Goal: Task Accomplishment & Management: Complete application form

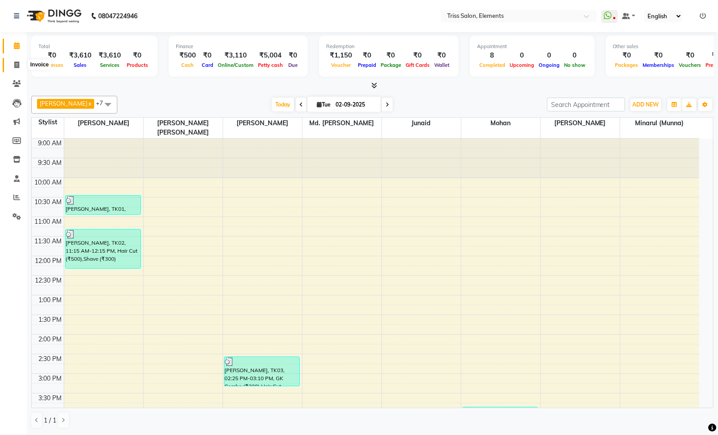
click at [14, 65] on icon at bounding box center [16, 65] width 5 height 7
select select "service"
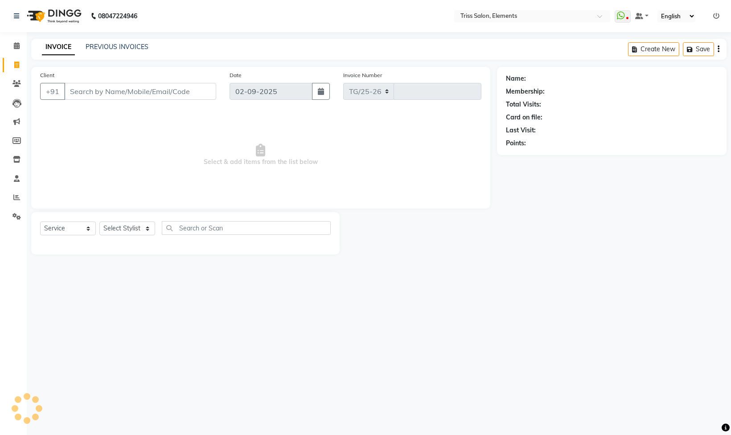
select select "4303"
type input "2078"
click at [119, 91] on input "Client" at bounding box center [140, 91] width 152 height 17
click at [138, 226] on select "Select Stylist [PERSON_NAME] Md. [PERSON_NAME] ([PERSON_NAME]) [PERSON_NAME] [P…" at bounding box center [131, 229] width 65 height 14
select select "20115"
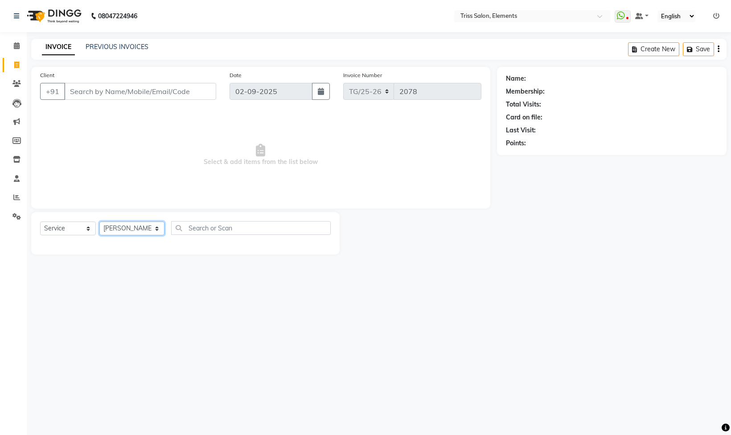
click at [99, 223] on select "Select Stylist [PERSON_NAME] Md. [PERSON_NAME] ([PERSON_NAME]) [PERSON_NAME] [P…" at bounding box center [131, 229] width 65 height 14
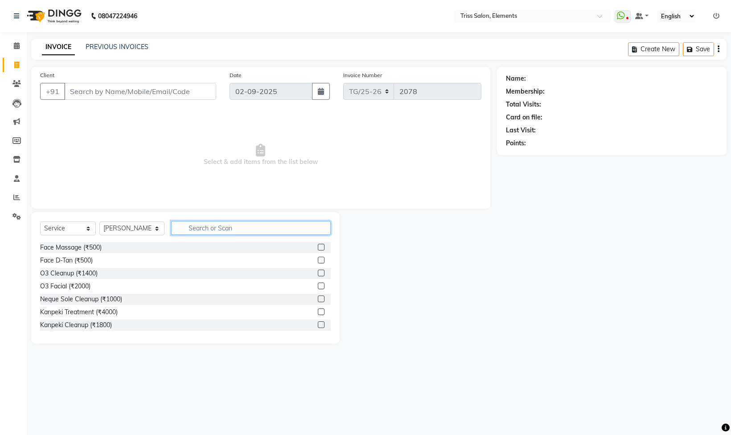
click at [204, 229] on input "text" at bounding box center [251, 228] width 160 height 14
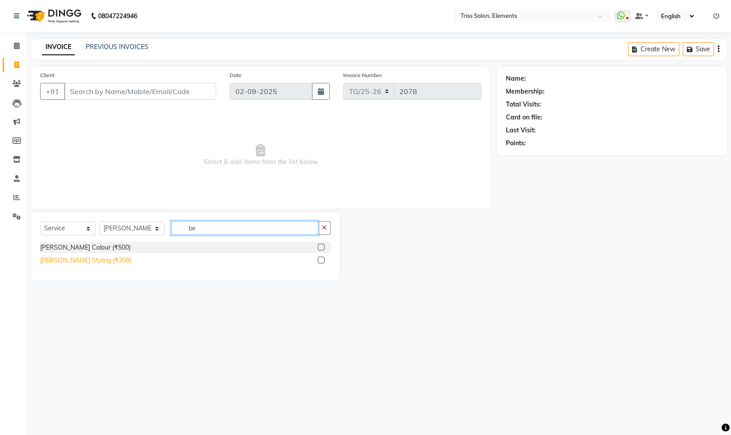
type input "be"
click at [95, 264] on div "[PERSON_NAME] Styling (₹350)" at bounding box center [85, 260] width 91 height 9
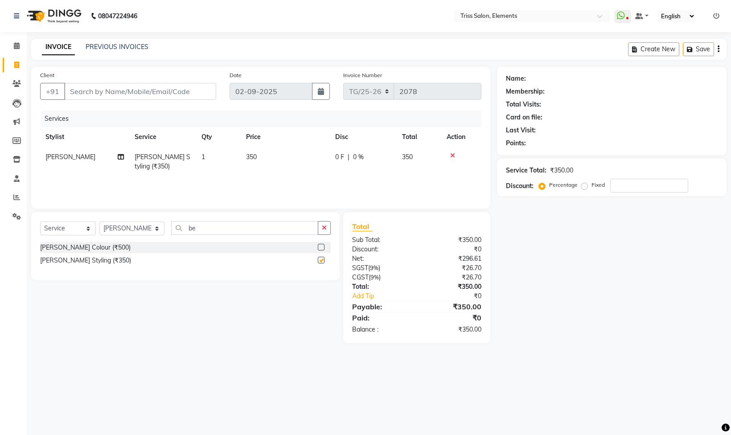
checkbox input "false"
click at [172, 88] on input "Client" at bounding box center [140, 91] width 152 height 17
type input "9"
type input "0"
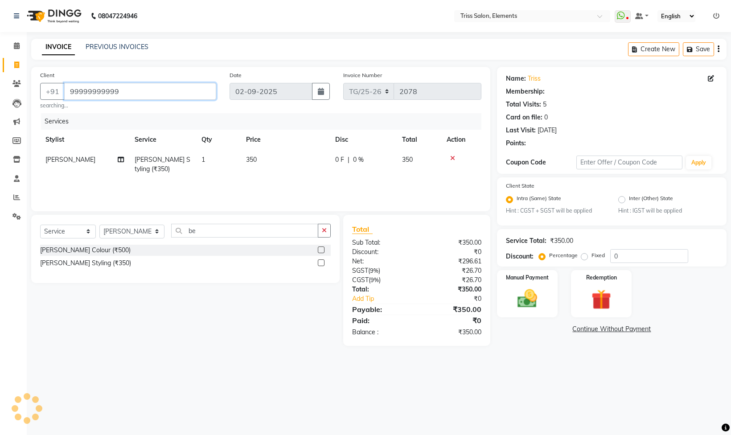
click at [175, 89] on input "99999999999" at bounding box center [140, 91] width 152 height 17
click at [126, 95] on input "9999999999" at bounding box center [140, 91] width 152 height 17
click at [141, 86] on input "9999999" at bounding box center [117, 91] width 107 height 17
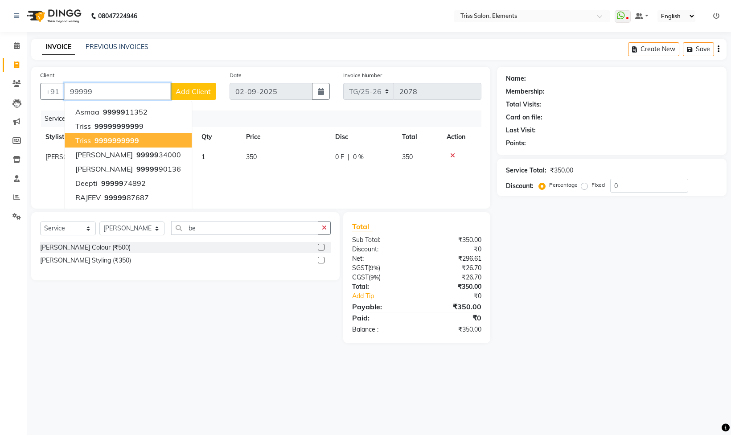
click at [153, 139] on button "triss 99999 99999" at bounding box center [128, 140] width 127 height 14
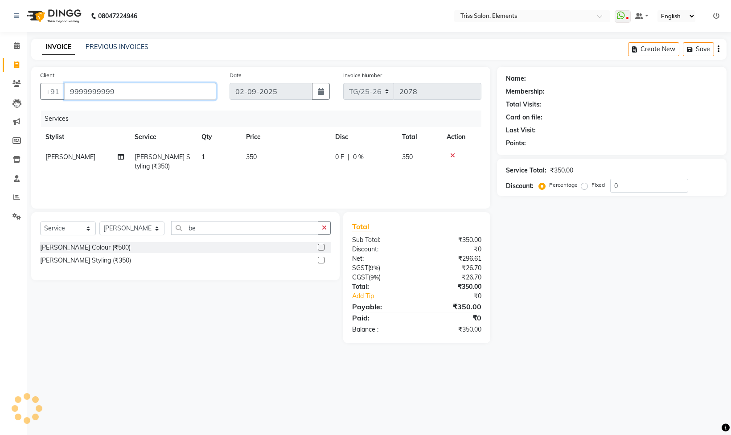
type input "9999999999"
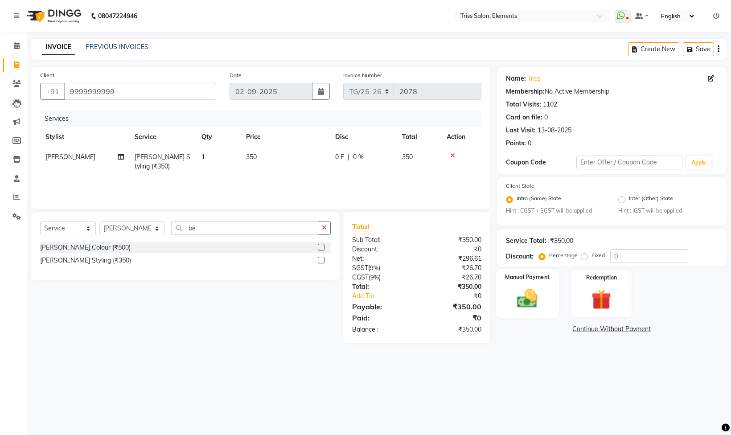
drag, startPoint x: 519, startPoint y: 308, endPoint x: 517, endPoint y: 303, distance: 5.1
click at [518, 308] on img at bounding box center [527, 299] width 33 height 24
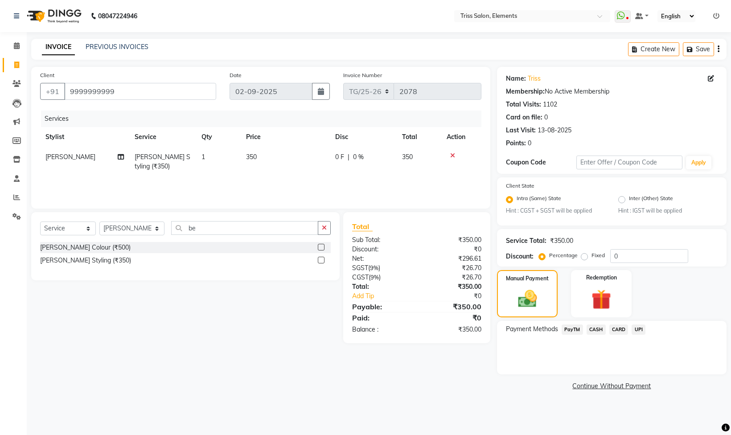
click at [639, 328] on span "UPI" at bounding box center [639, 330] width 14 height 10
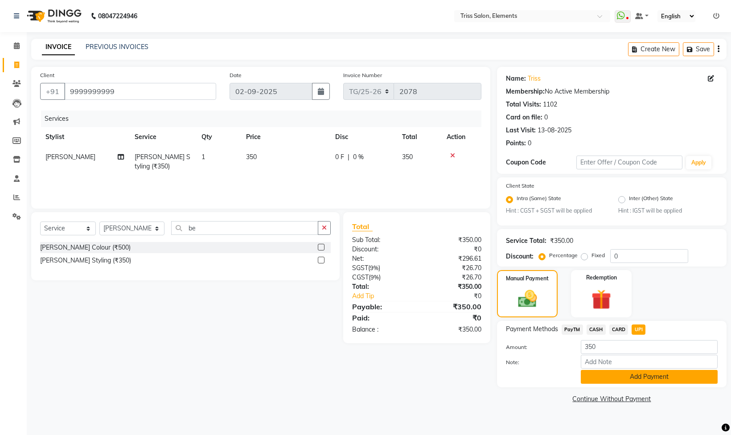
click at [653, 380] on button "Add Payment" at bounding box center [649, 377] width 137 height 14
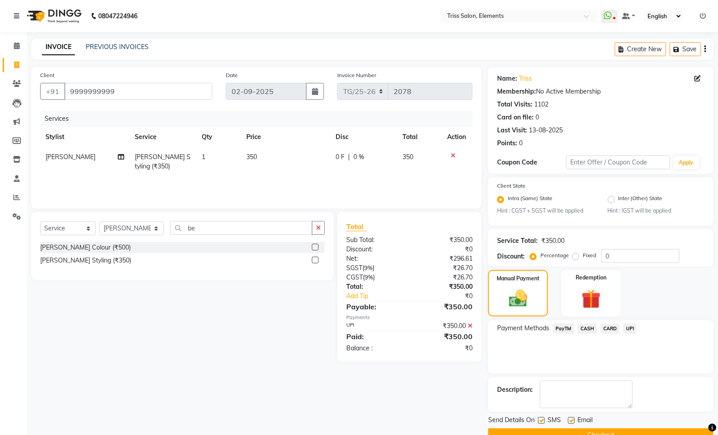
scroll to position [23, 0]
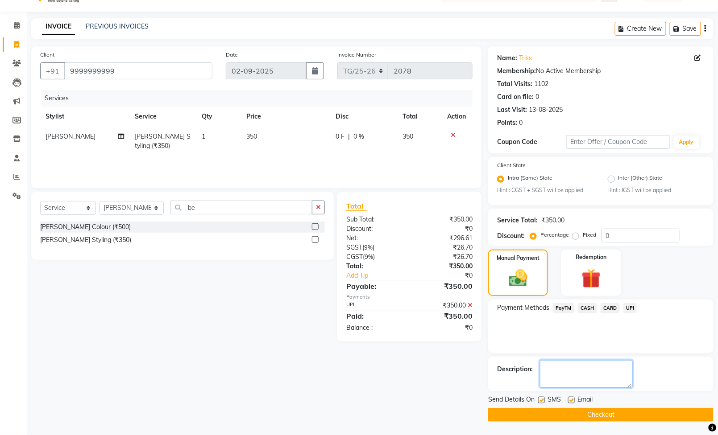
click at [544, 382] on textarea at bounding box center [586, 374] width 93 height 28
click at [544, 398] on label at bounding box center [541, 400] width 7 height 7
click at [544, 398] on input "checkbox" at bounding box center [541, 401] width 6 height 6
checkbox input "false"
click at [571, 397] on label at bounding box center [571, 400] width 7 height 7
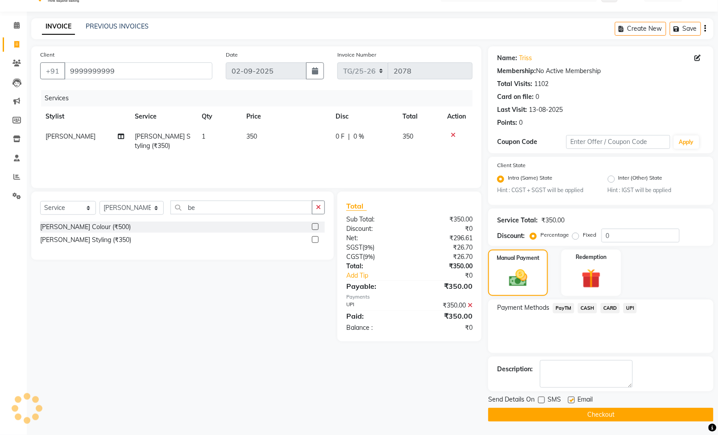
click at [571, 398] on input "checkbox" at bounding box center [571, 401] width 6 height 6
checkbox input "false"
click at [590, 414] on button "Checkout" at bounding box center [600, 415] width 225 height 14
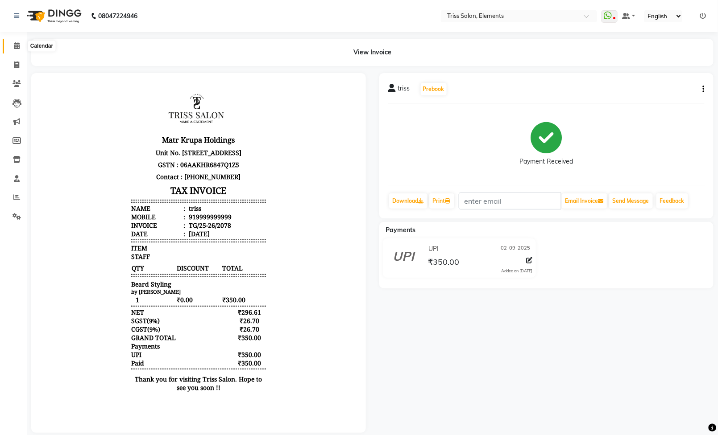
click at [20, 44] on span at bounding box center [17, 46] width 16 height 10
click at [18, 45] on icon at bounding box center [17, 45] width 6 height 7
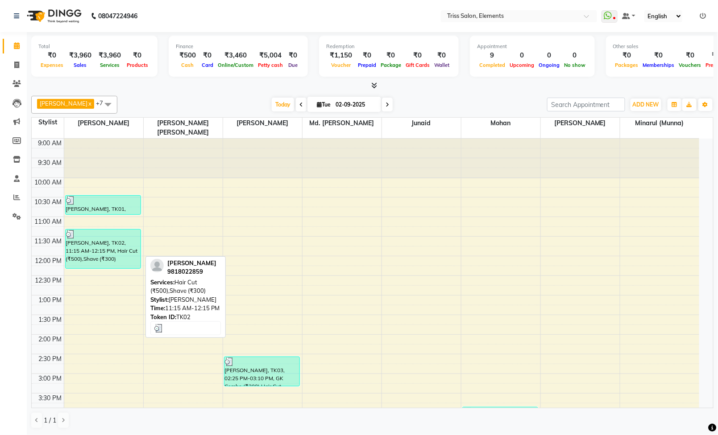
scroll to position [245, 0]
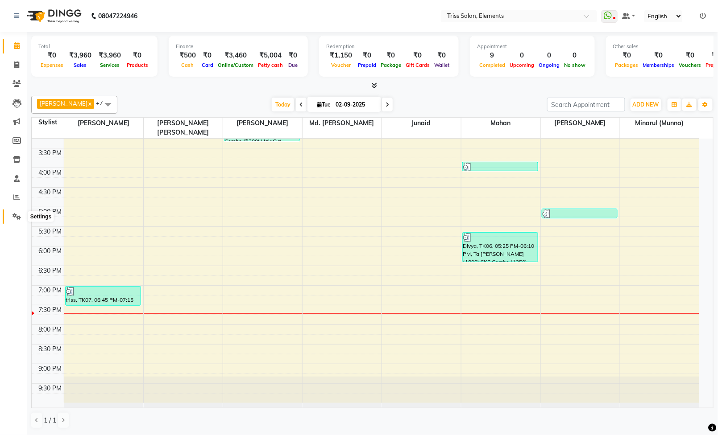
click at [18, 216] on icon at bounding box center [16, 216] width 8 height 7
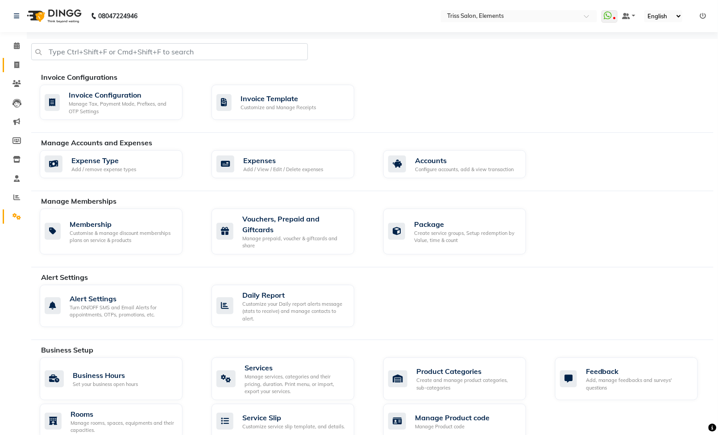
click at [9, 56] on li "Invoice" at bounding box center [13, 65] width 27 height 19
